Goal: Information Seeking & Learning: Learn about a topic

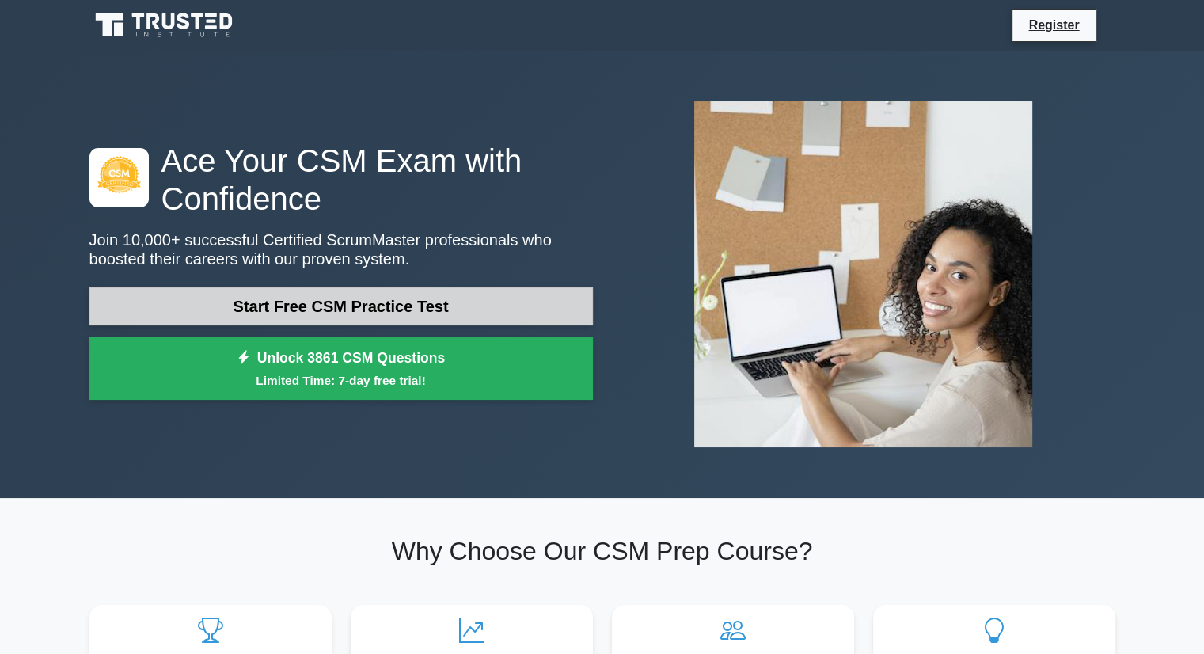
click at [398, 314] on link "Start Free CSM Practice Test" at bounding box center [340, 306] width 503 height 38
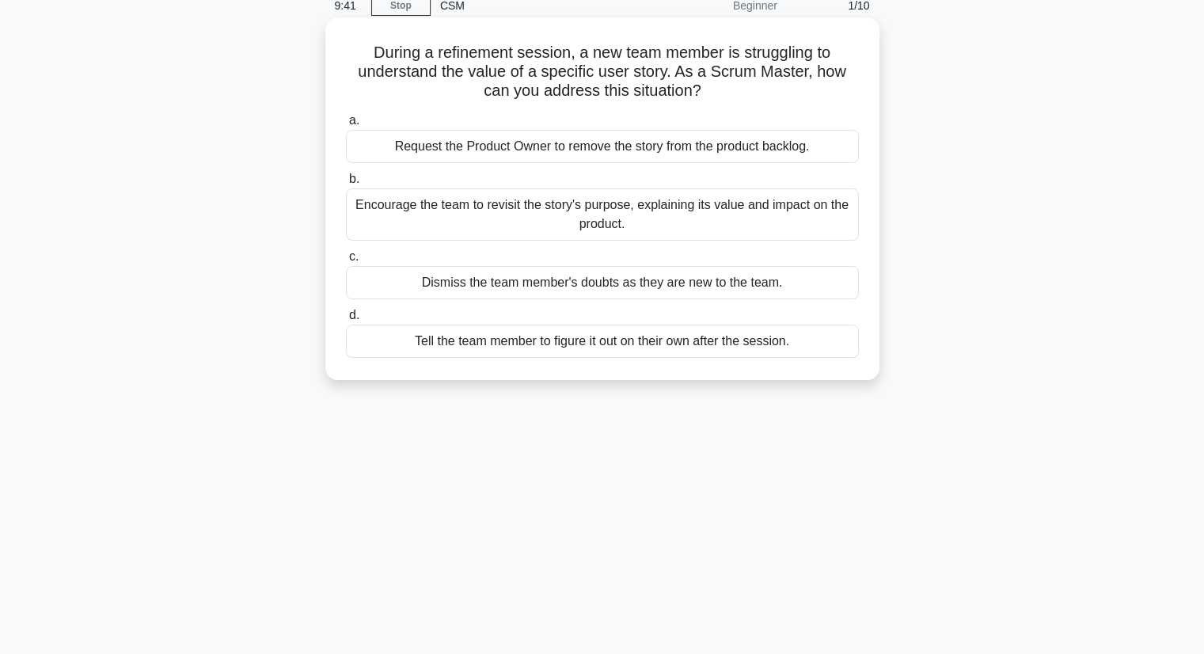
scroll to position [17, 0]
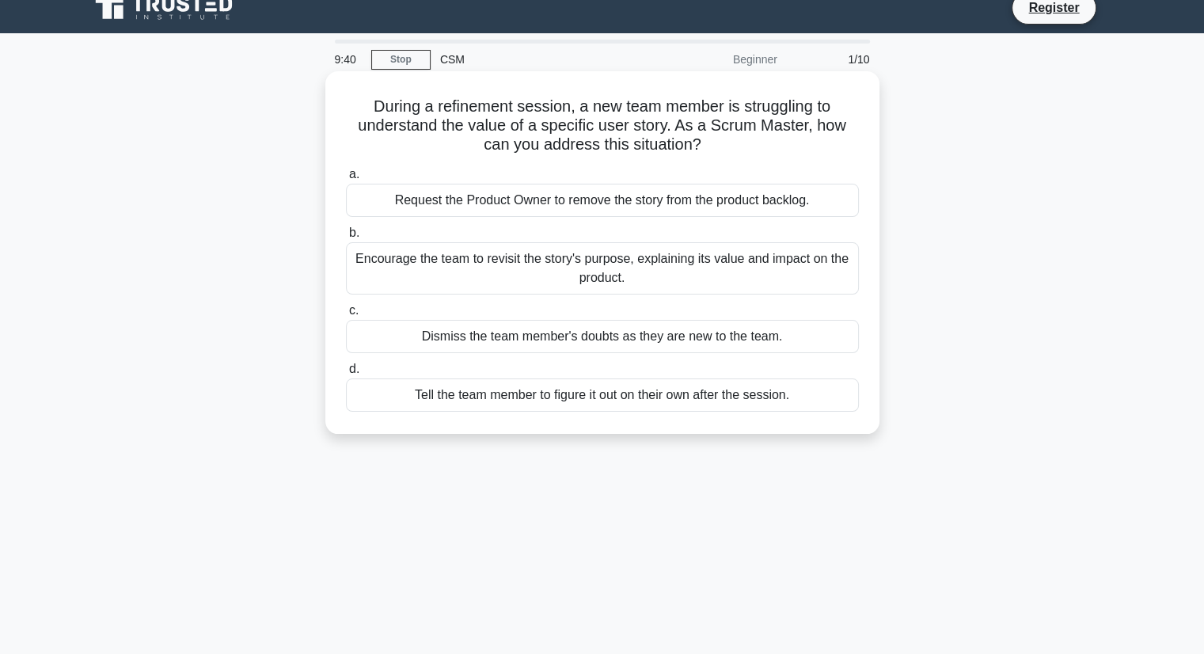
click at [614, 191] on div "Request the Product Owner to remove the story from the product backlog." at bounding box center [602, 200] width 513 height 33
click at [346, 180] on input "a. Request the Product Owner to remove the story from the product backlog." at bounding box center [346, 174] width 0 height 10
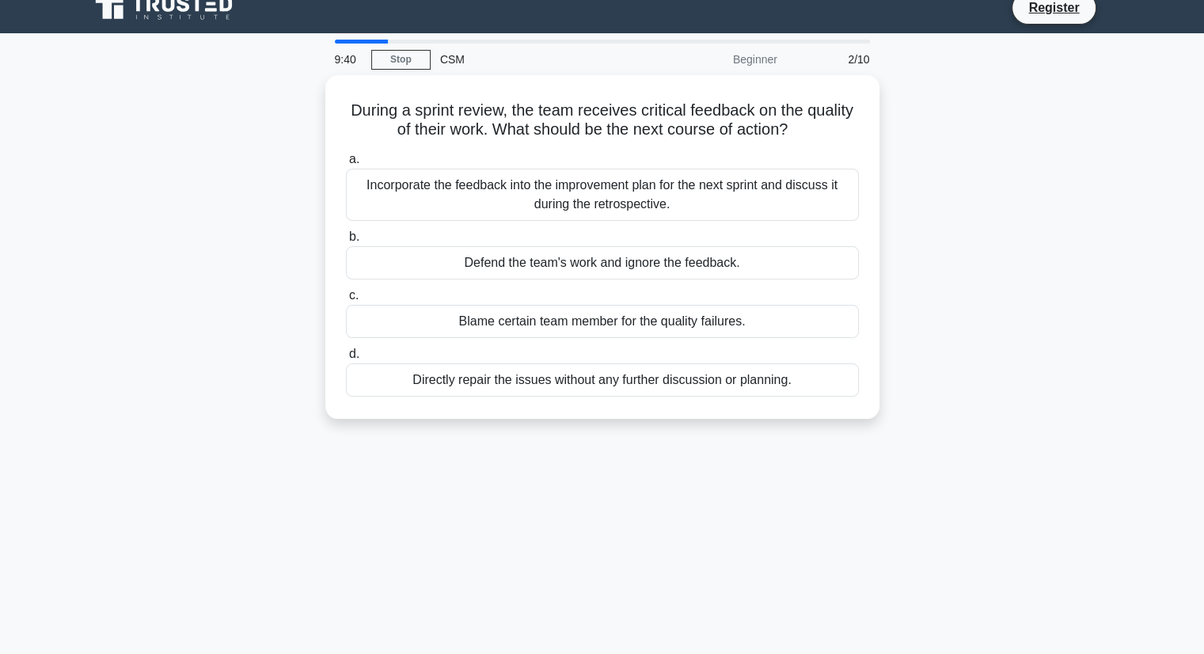
scroll to position [0, 0]
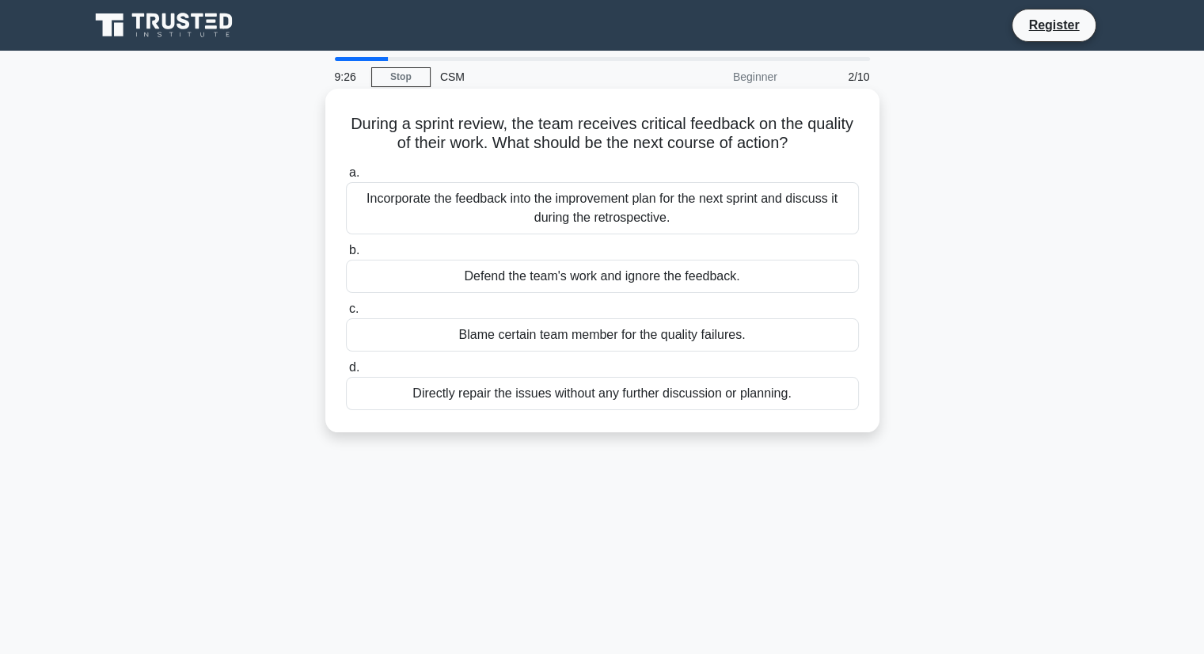
click at [588, 161] on div "a. Incorporate the feedback into the improvement plan for the next sprint and d…" at bounding box center [602, 286] width 532 height 253
click at [579, 215] on div "Incorporate the feedback into the improvement plan for the next sprint and disc…" at bounding box center [602, 208] width 513 height 52
click at [346, 178] on input "a. Incorporate the feedback into the improvement plan for the next sprint and d…" at bounding box center [346, 173] width 0 height 10
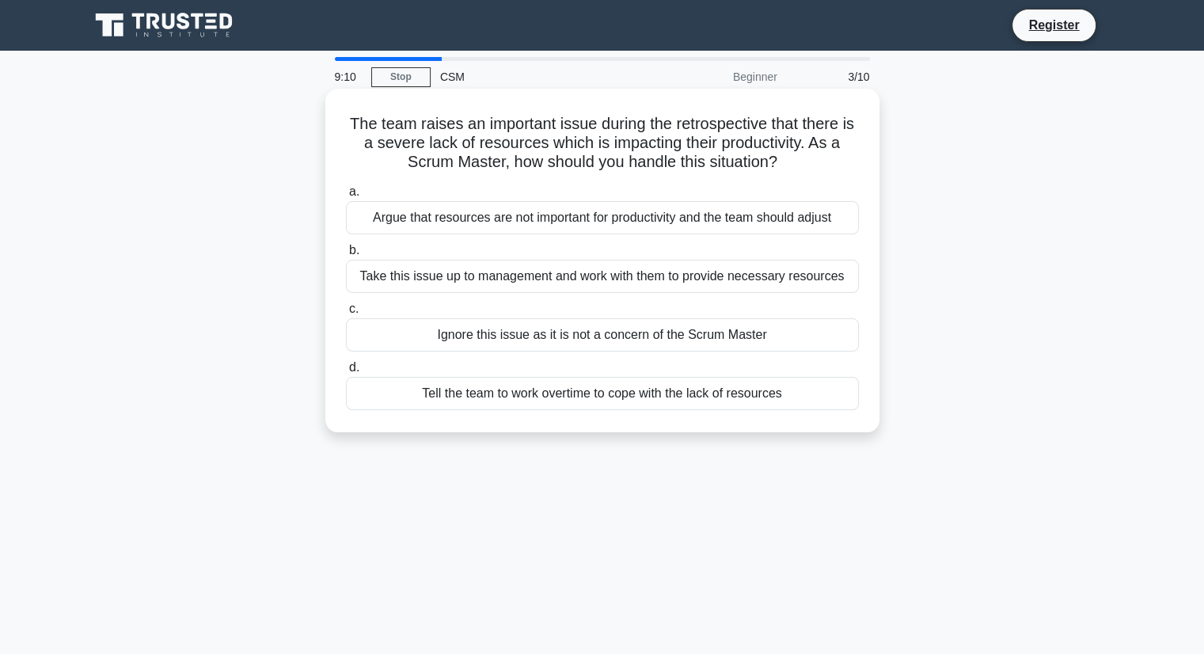
drag, startPoint x: 579, startPoint y: 215, endPoint x: 686, endPoint y: 284, distance: 127.1
click at [686, 284] on div "a. Argue that resources are not important for productivity and the team should …" at bounding box center [602, 296] width 532 height 234
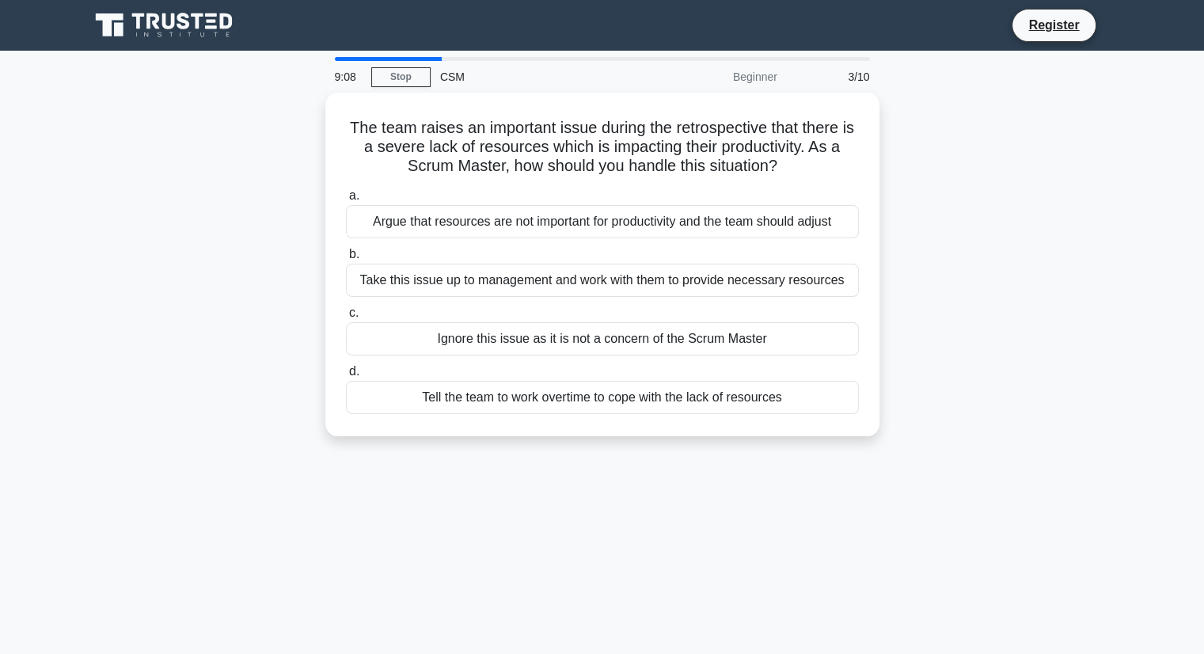
click at [921, 322] on div "The team raises an important issue during the retrospective that there is a sev…" at bounding box center [602, 274] width 1045 height 363
click at [1039, 24] on link "Register" at bounding box center [1054, 25] width 70 height 20
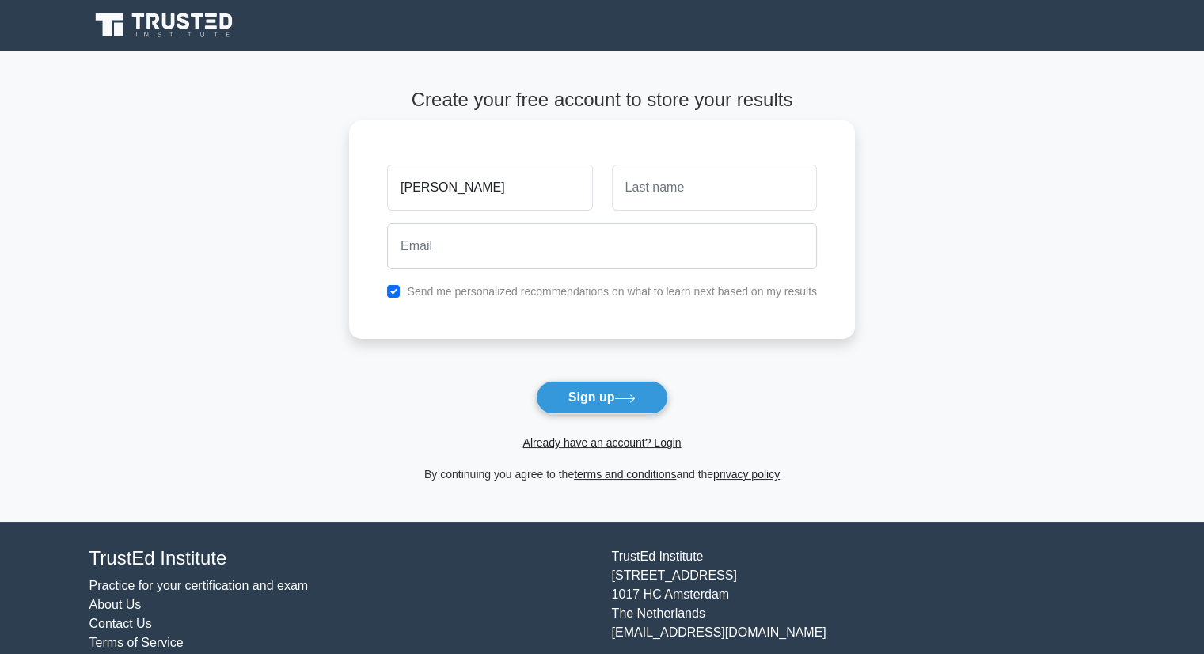
type input "Jeffrey"
type input "Ledwaba"
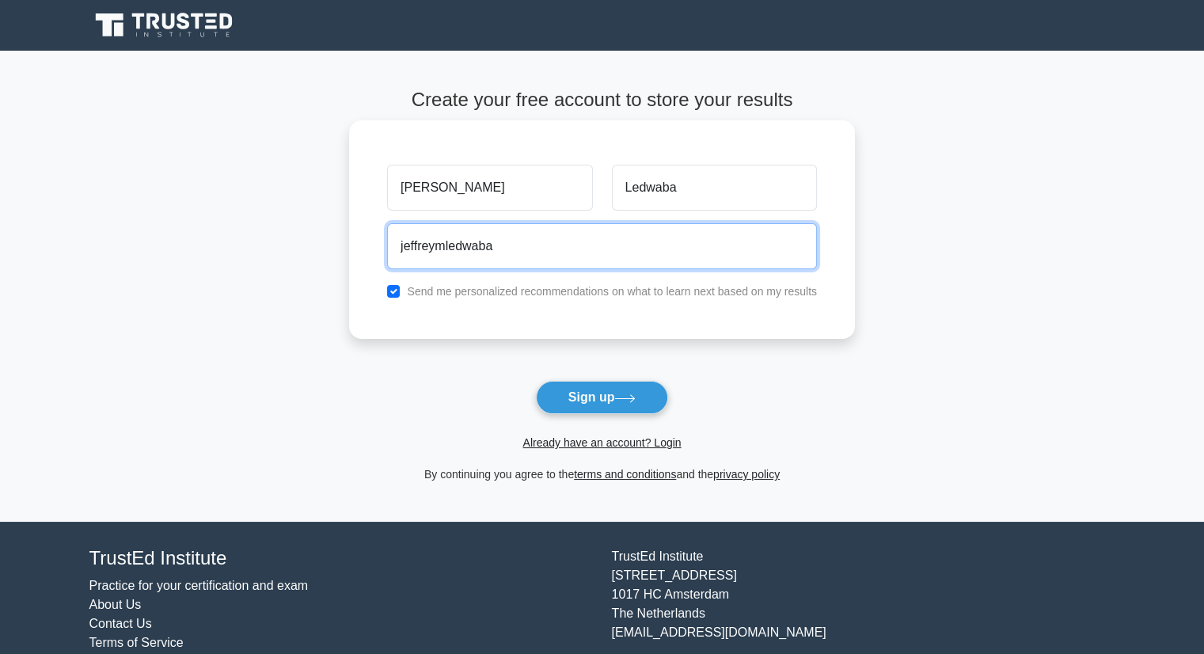
type input "jeffreymledwaba@gmail.com"
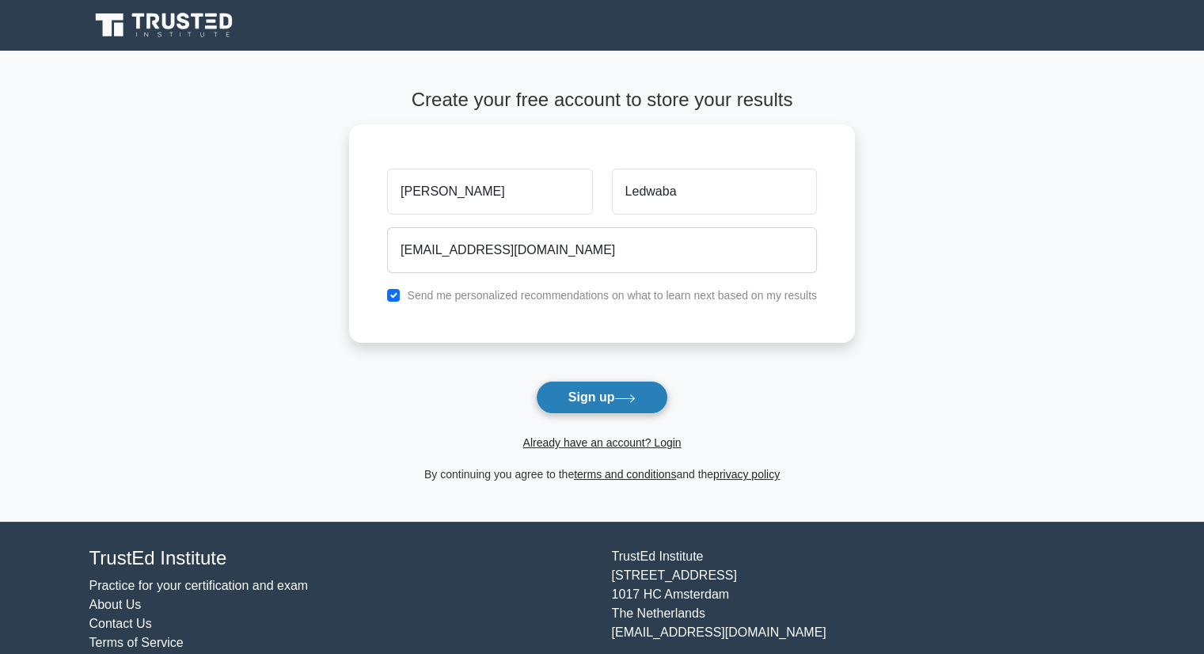
click at [595, 401] on button "Sign up" at bounding box center [602, 397] width 133 height 33
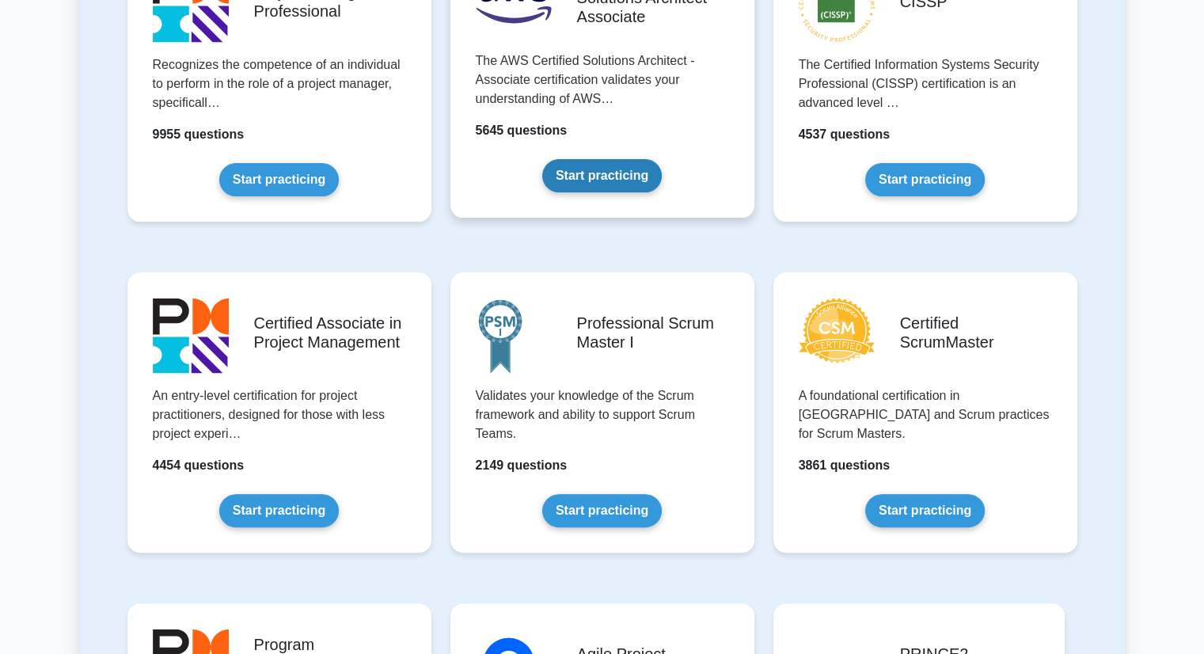
scroll to position [427, 0]
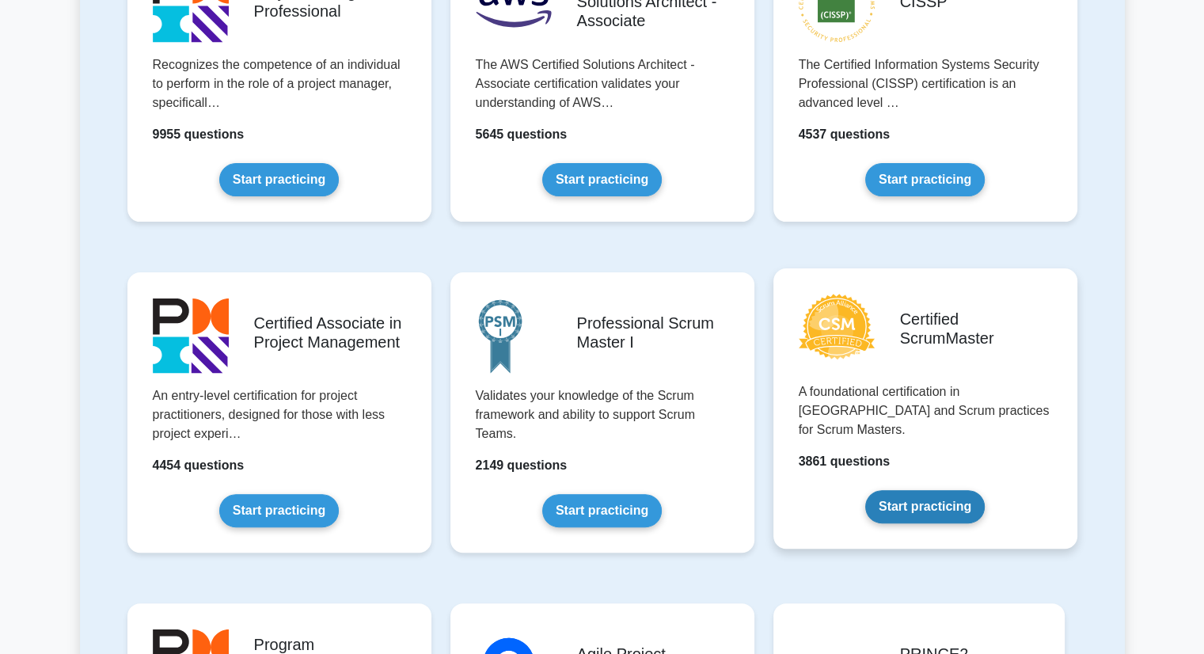
click at [920, 492] on link "Start practicing" at bounding box center [925, 506] width 120 height 33
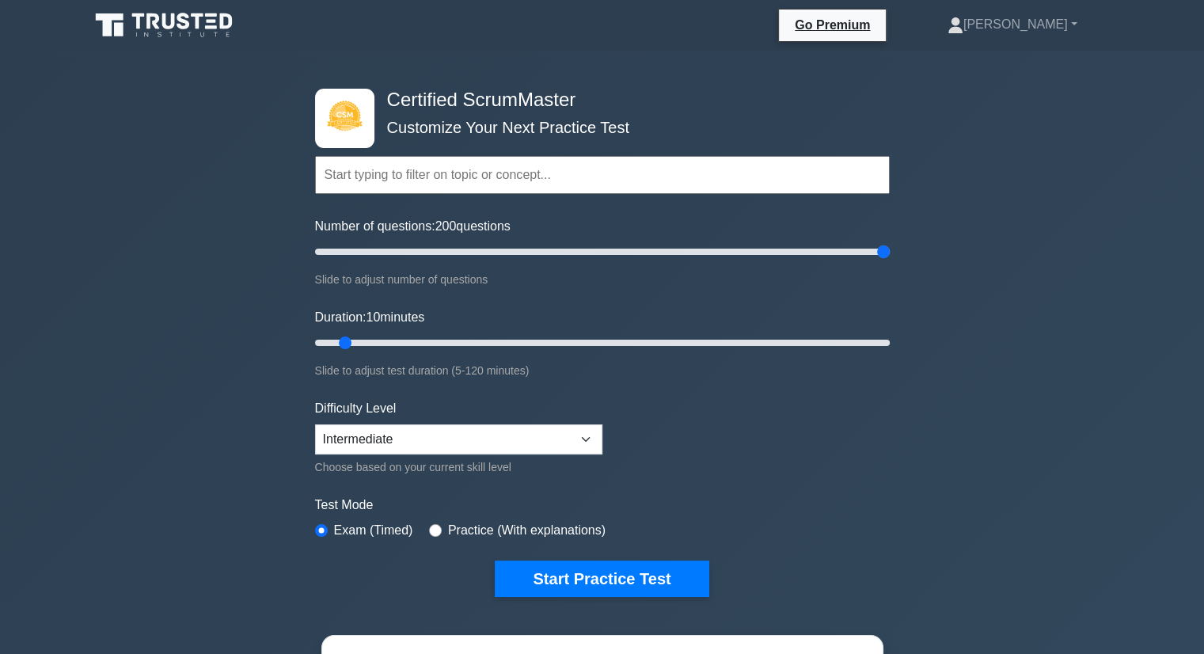
drag, startPoint x: 336, startPoint y: 249, endPoint x: 902, endPoint y: 250, distance: 565.2
type input "200"
click at [890, 250] on input "Number of questions: 200 questions" at bounding box center [602, 251] width 575 height 19
drag, startPoint x: 345, startPoint y: 338, endPoint x: 917, endPoint y: 379, distance: 573.8
type input "120"
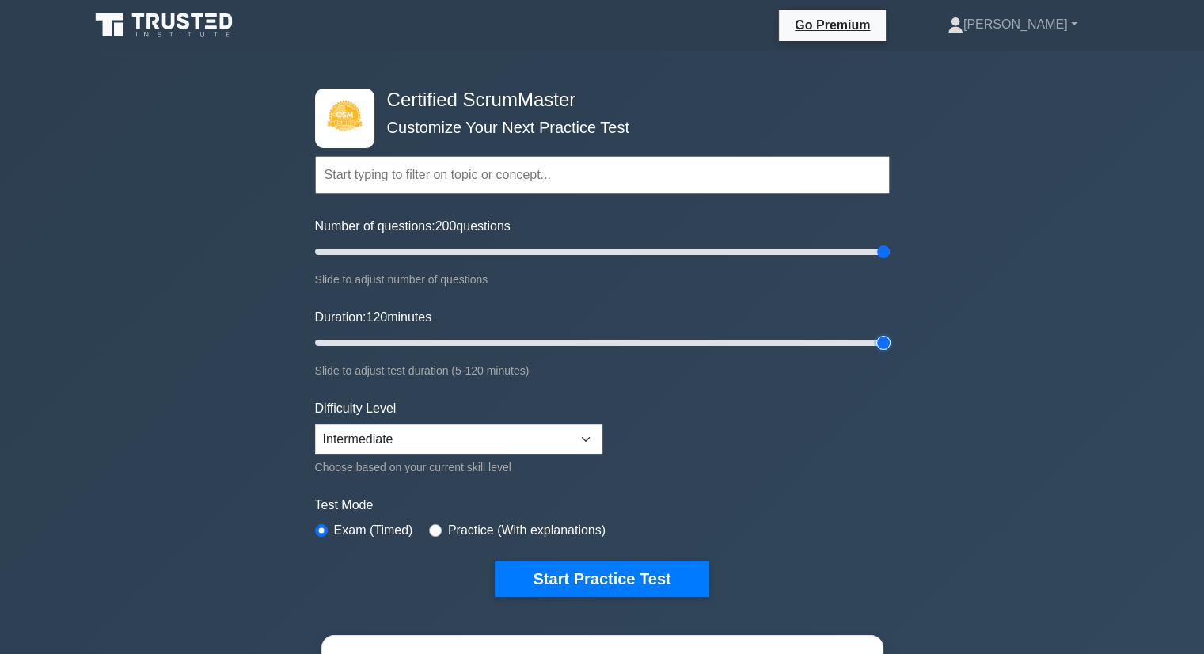
click at [890, 352] on input "Duration: 120 minutes" at bounding box center [602, 342] width 575 height 19
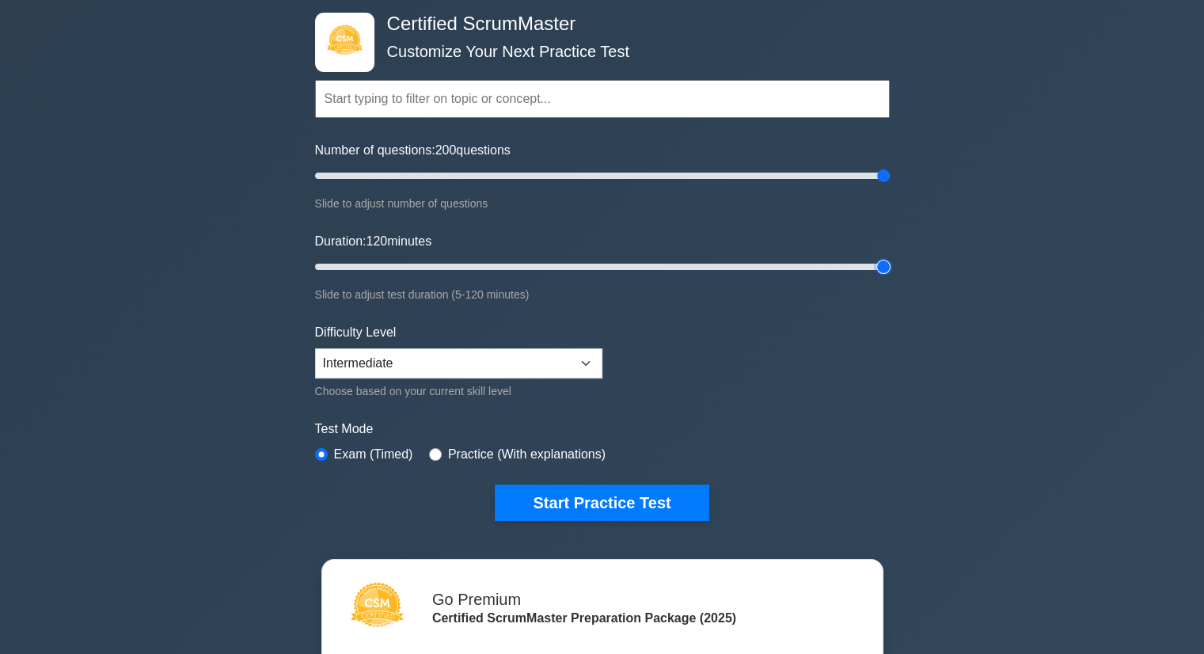
scroll to position [81, 0]
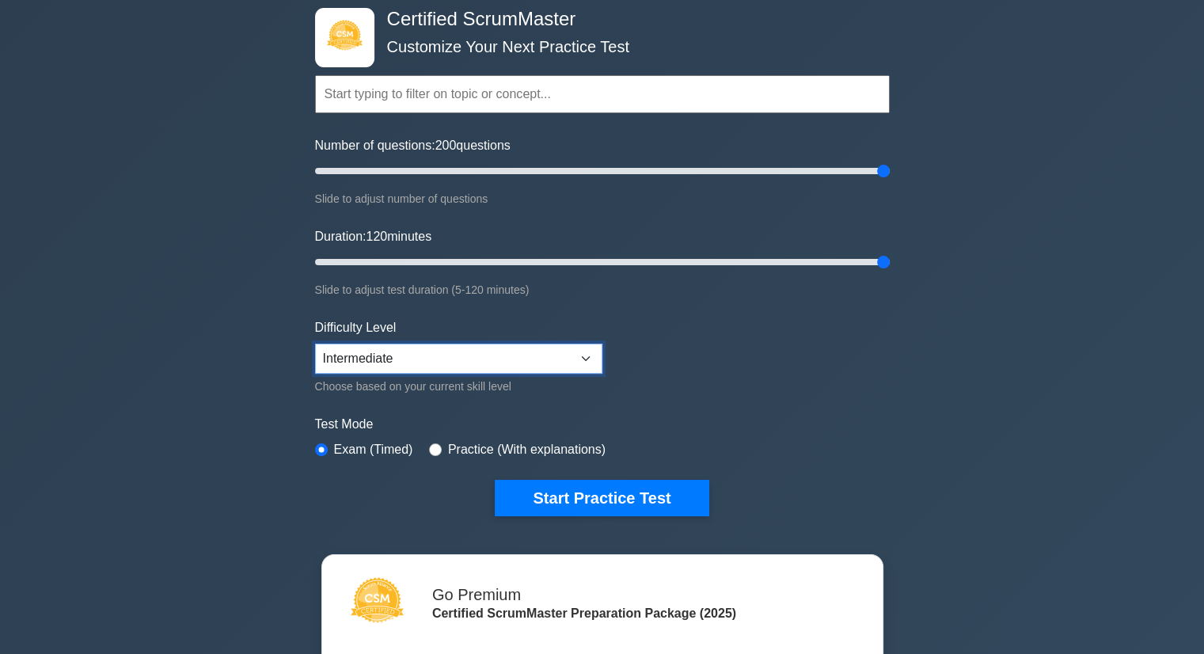
click at [580, 355] on select "Beginner Intermediate Expert" at bounding box center [458, 359] width 287 height 30
click at [434, 447] on input "radio" at bounding box center [435, 449] width 13 height 13
radio input "true"
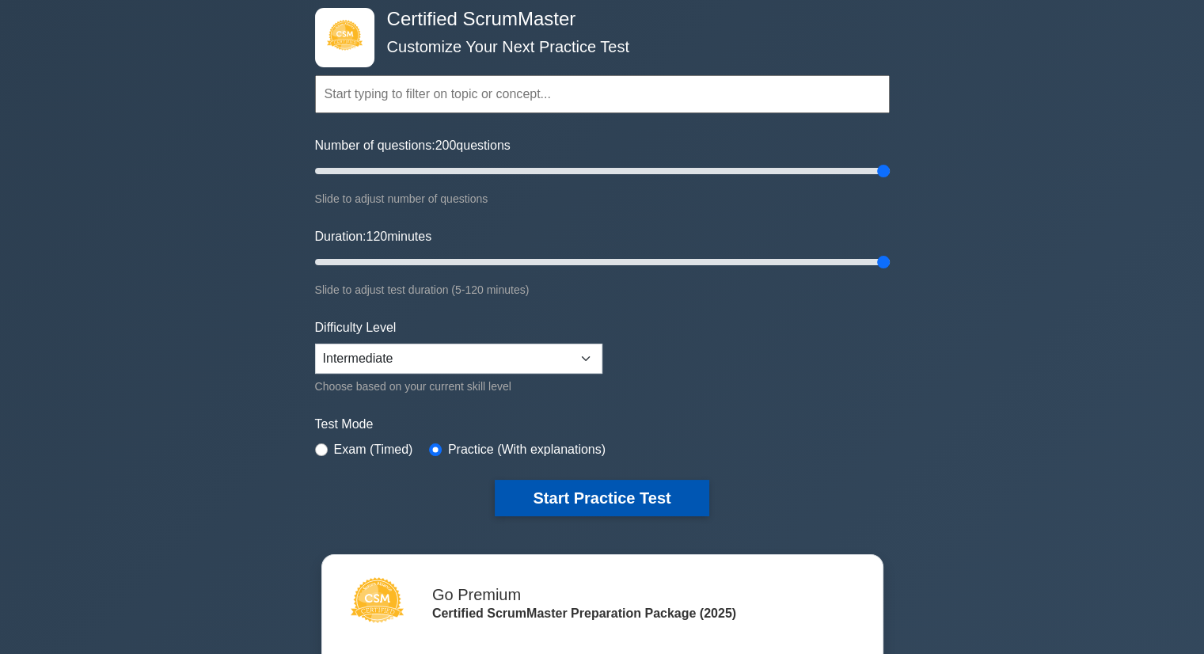
click at [617, 499] on button "Start Practice Test" at bounding box center [602, 498] width 214 height 36
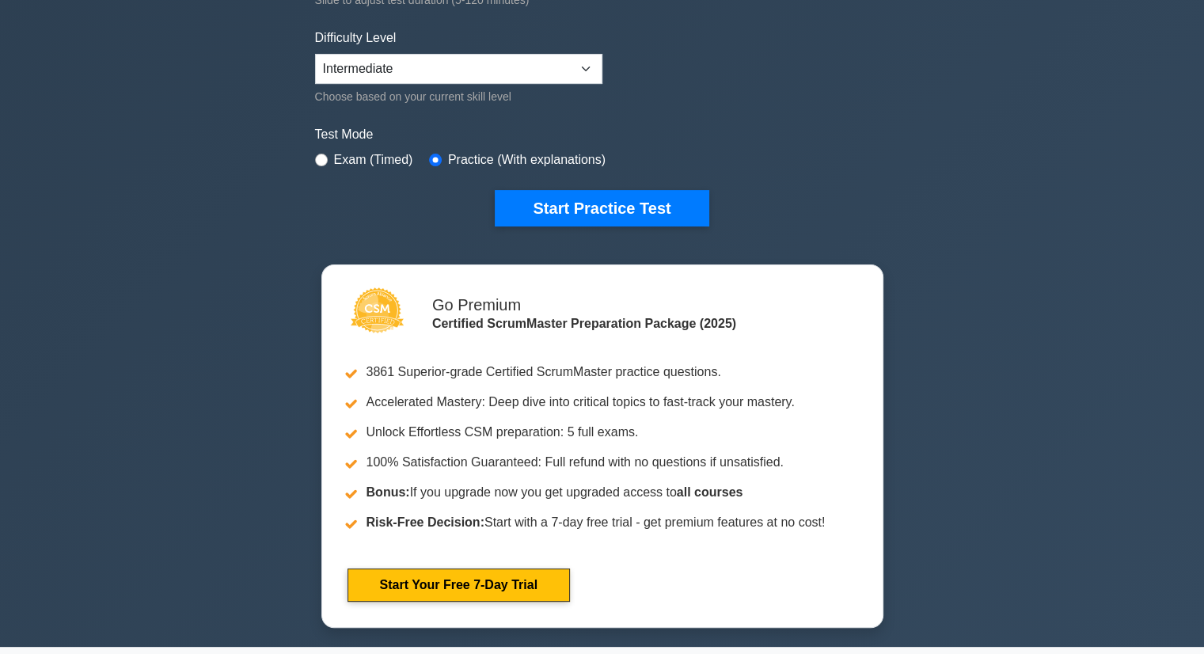
scroll to position [377, 0]
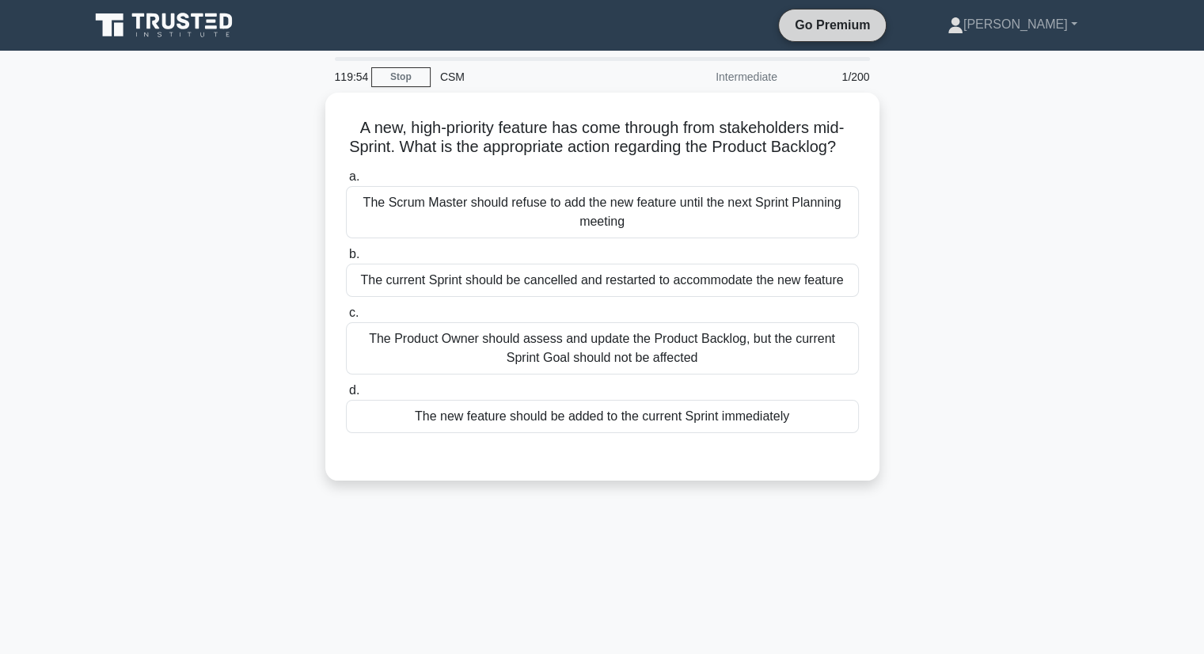
click at [874, 19] on link "Go Premium" at bounding box center [832, 25] width 94 height 20
